Goal: Task Accomplishment & Management: Complete application form

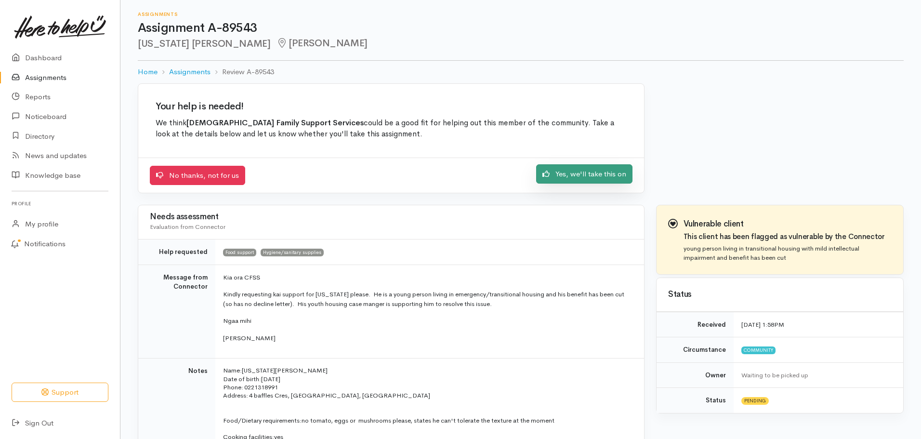
click at [567, 177] on link "Yes, we'll take this on" at bounding box center [584, 174] width 96 height 20
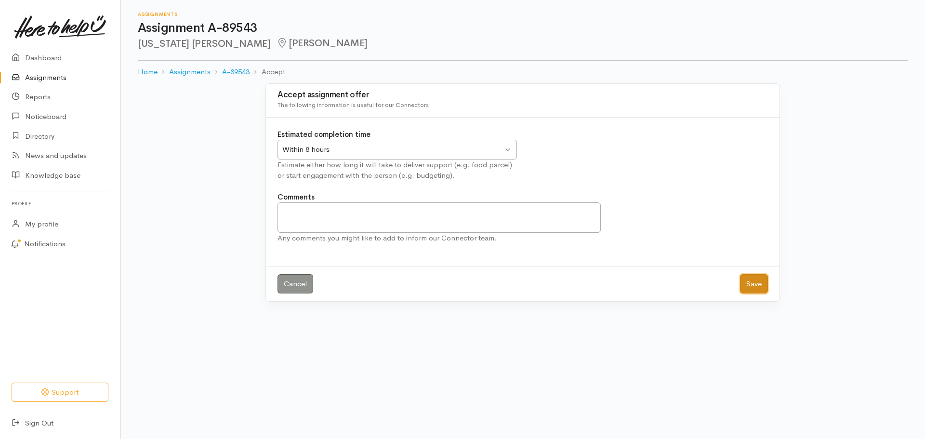
click at [760, 281] on button "Save" at bounding box center [754, 284] width 28 height 20
